Goal: Task Accomplishment & Management: Manage account settings

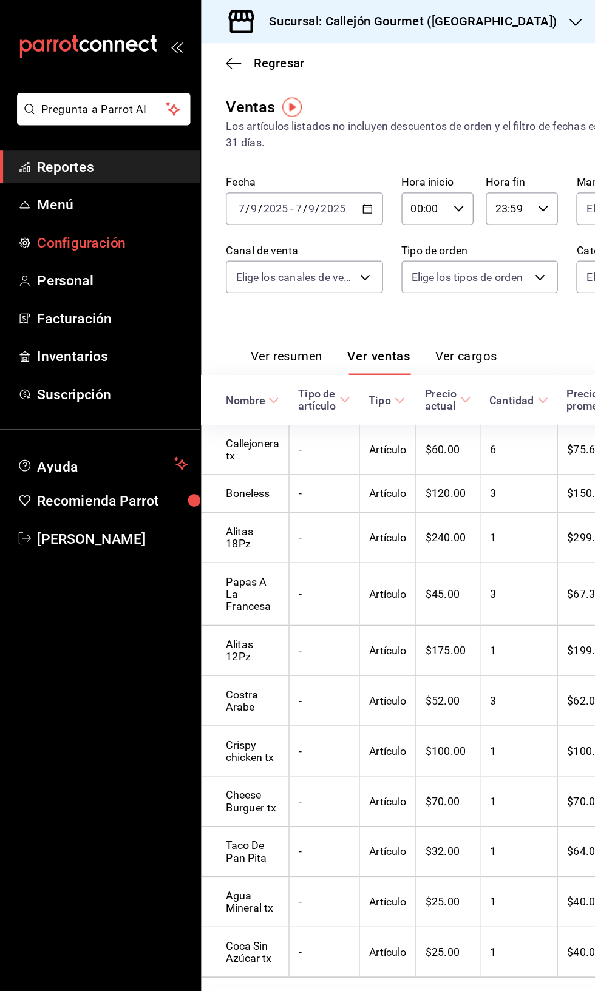
click at [74, 194] on span "Configuración" at bounding box center [88, 190] width 118 height 16
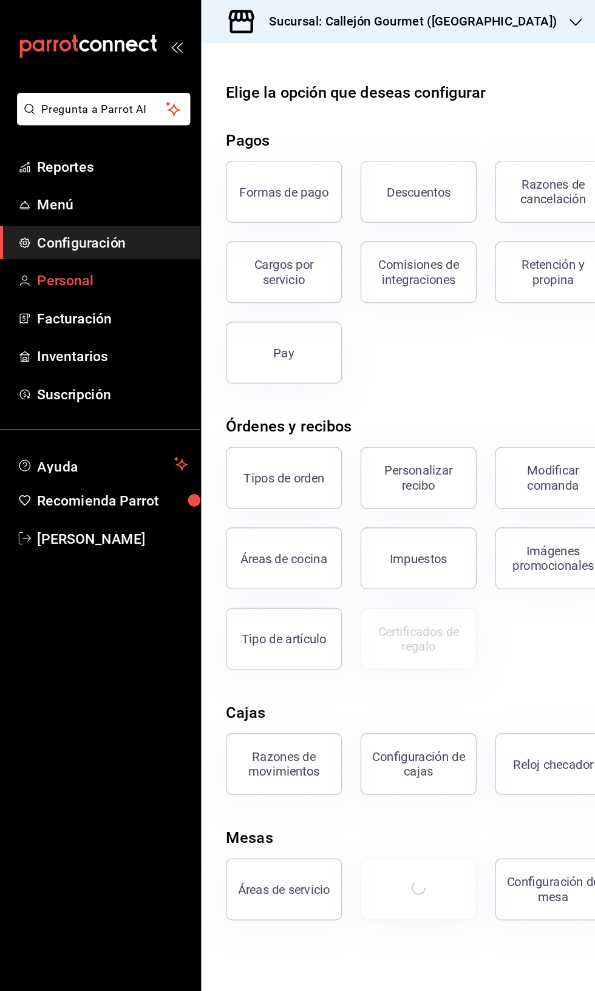
click at [73, 232] on link "Personal" at bounding box center [78, 220] width 157 height 26
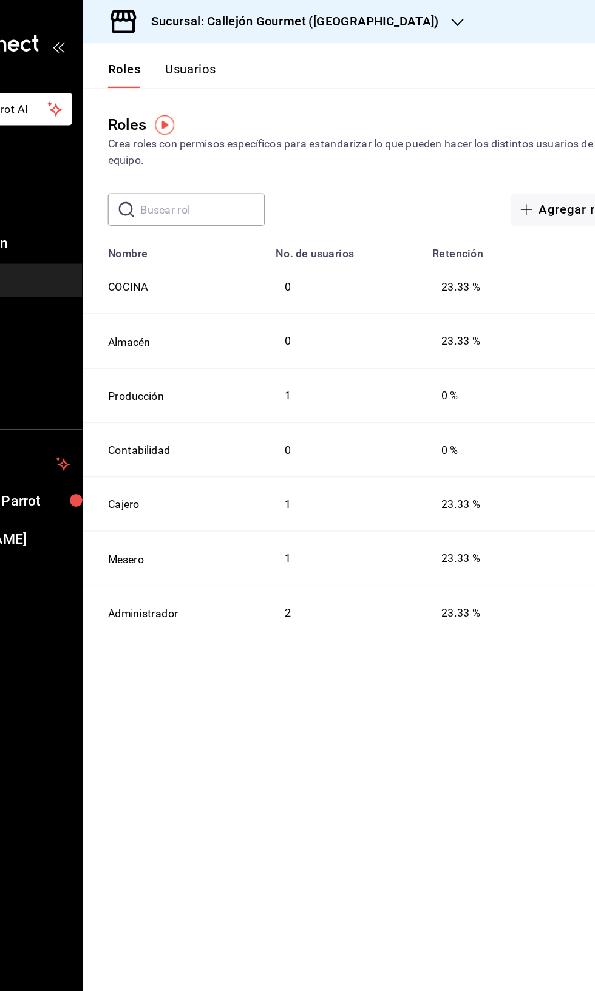
click at [239, 54] on button "Usuarios" at bounding box center [242, 59] width 40 height 21
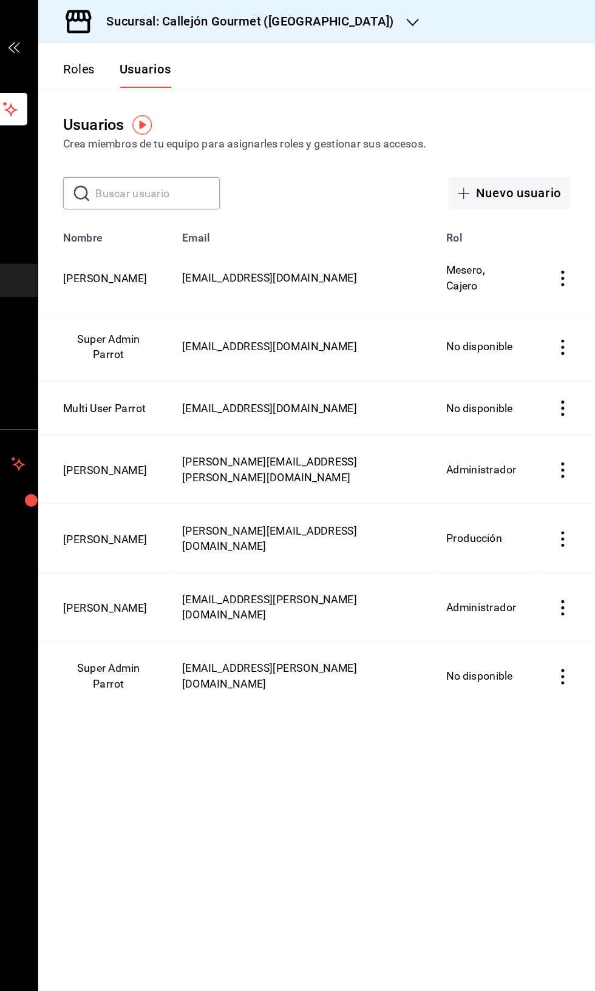
click at [388, 226] on td "[EMAIL_ADDRESS][DOMAIN_NAME]" at bounding box center [366, 218] width 207 height 54
click at [503, 226] on td "Mesero, Cajero" at bounding box center [509, 218] width 78 height 54
click at [569, 218] on icon "actions" at bounding box center [569, 218] width 2 height 12
click at [215, 226] on div at bounding box center [297, 495] width 595 height 991
click at [564, 218] on icon "actions" at bounding box center [569, 218] width 12 height 12
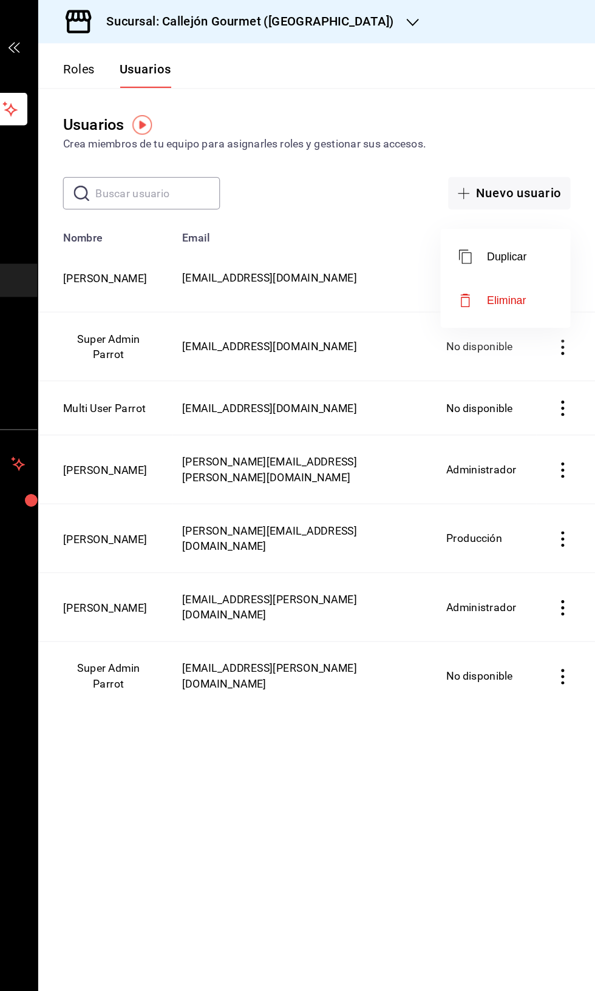
click at [343, 219] on div at bounding box center [297, 495] width 595 height 991
click at [339, 216] on span "[EMAIL_ADDRESS][DOMAIN_NAME]" at bounding box center [339, 218] width 137 height 10
click at [212, 225] on button "[PERSON_NAME]" at bounding box center [210, 218] width 66 height 12
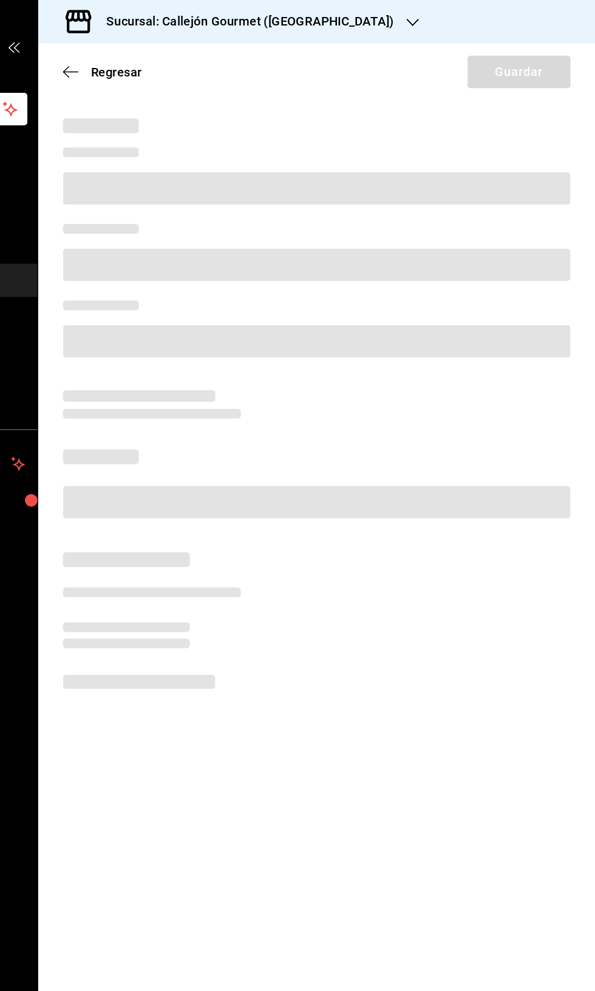
click at [209, 229] on div at bounding box center [373, 258] width 403 height 60
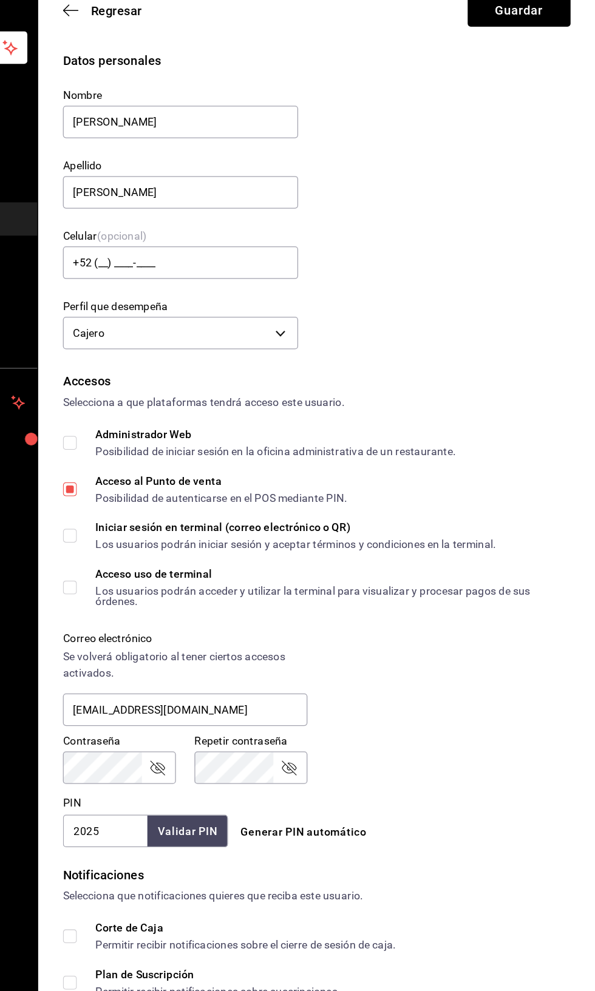
scroll to position [161, 0]
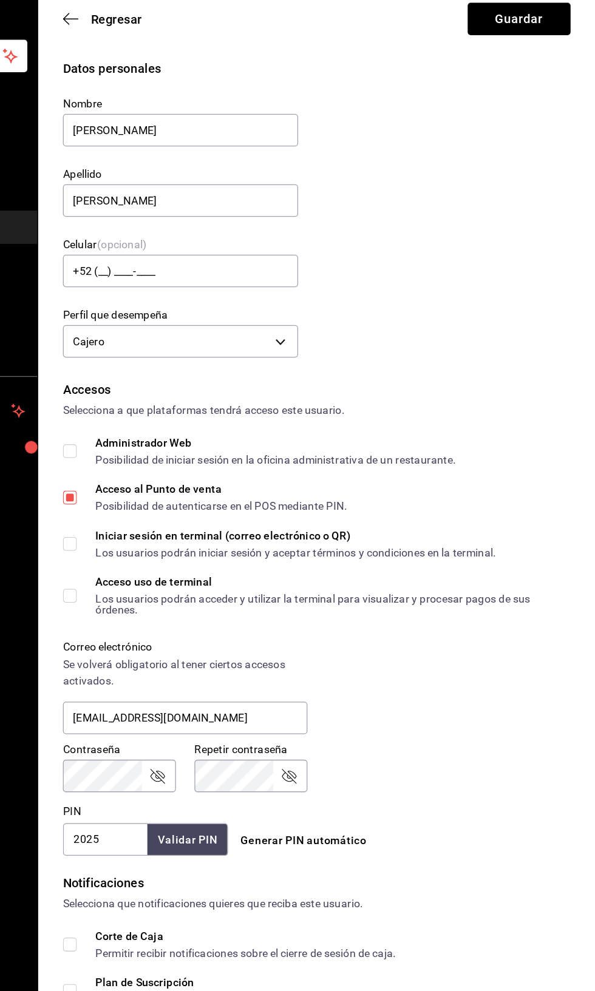
click at [188, 504] on input "Acceso uso de terminal Los usuarios podrán acceder y utilizar la terminal para …" at bounding box center [182, 509] width 11 height 11
checkbox input "true"
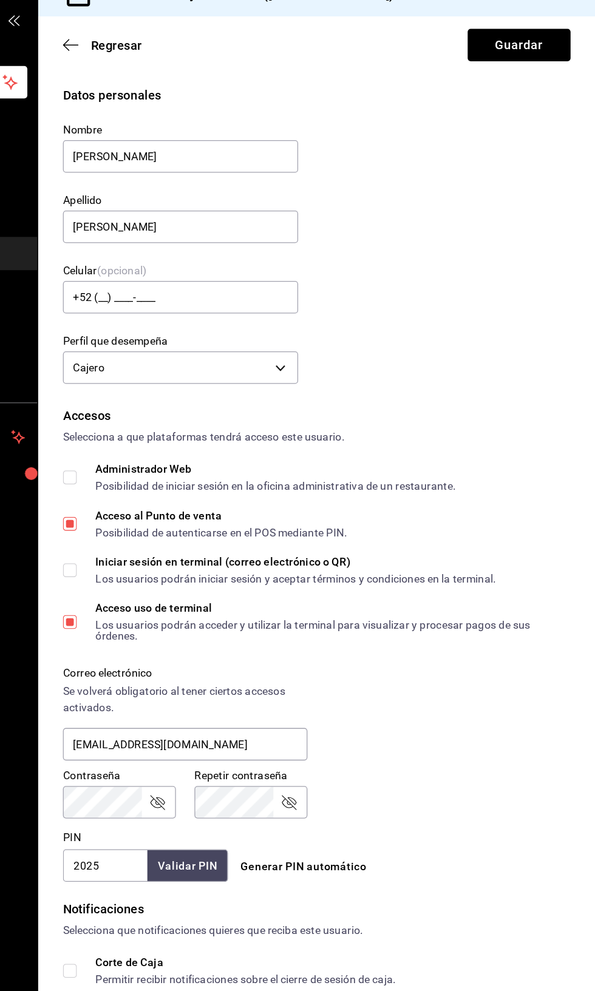
scroll to position [0, 0]
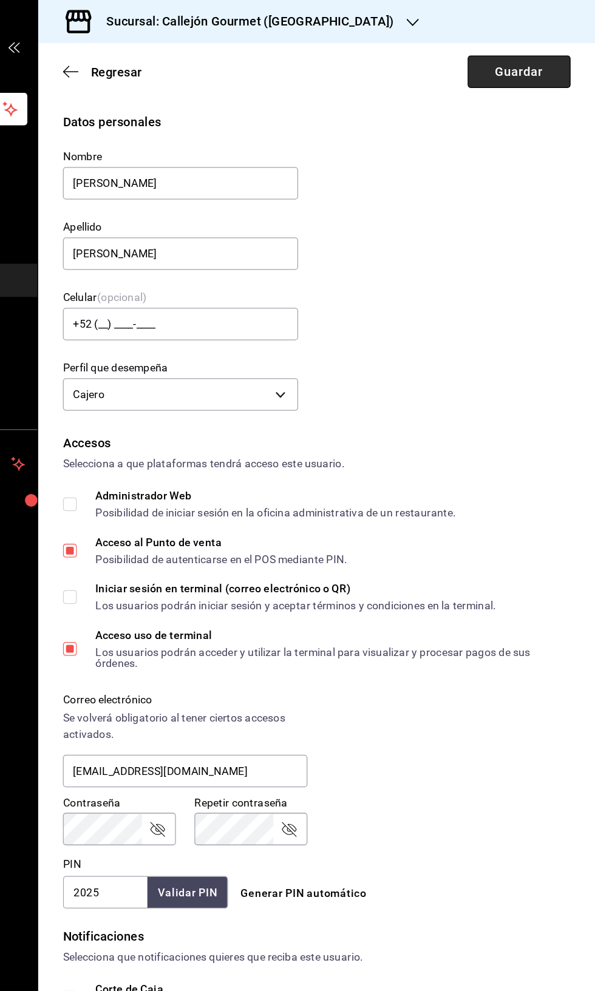
click at [540, 54] on button "Guardar" at bounding box center [535, 56] width 81 height 25
